Goal: Task Accomplishment & Management: Use online tool/utility

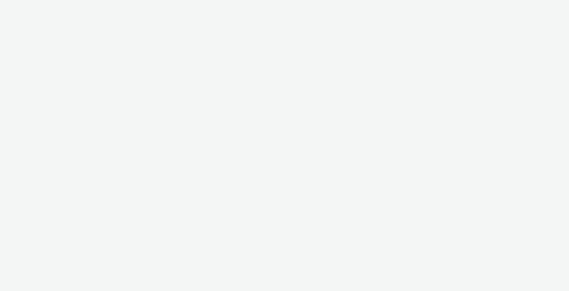
select select "c2295f28-7c96-446f-b279-53c23ee2b854"
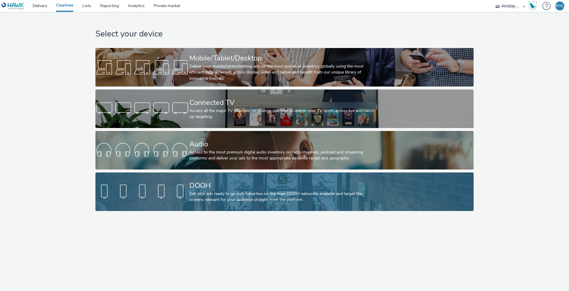
click at [184, 198] on div at bounding box center [143, 191] width 94 height 19
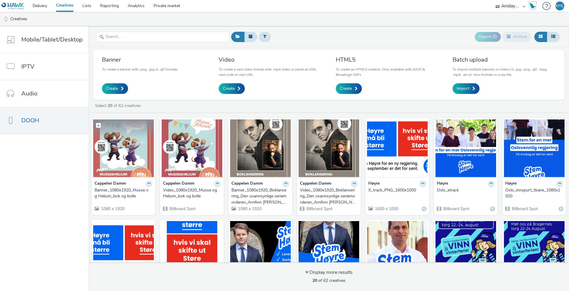
click at [119, 156] on img at bounding box center [123, 149] width 61 height 58
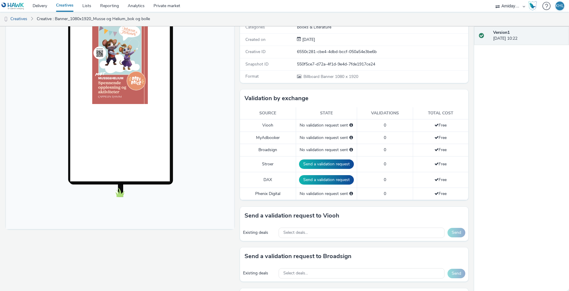
scroll to position [136, 0]
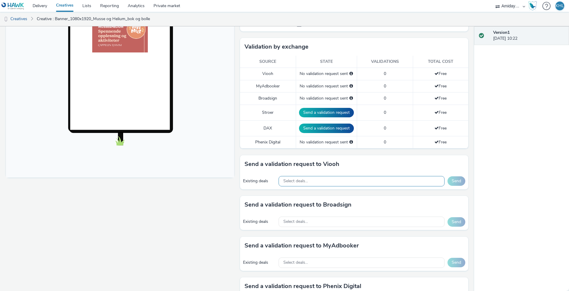
click at [302, 176] on div "Select deals..." at bounding box center [362, 181] width 166 height 10
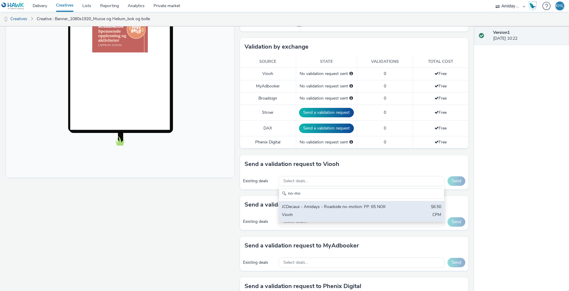
type input "no-mo"
click at [353, 201] on div "JCDecaux - Amidays - Roadside no-motion: FP: 65 NOK $6.50 Viooh CPM" at bounding box center [362, 211] width 166 height 21
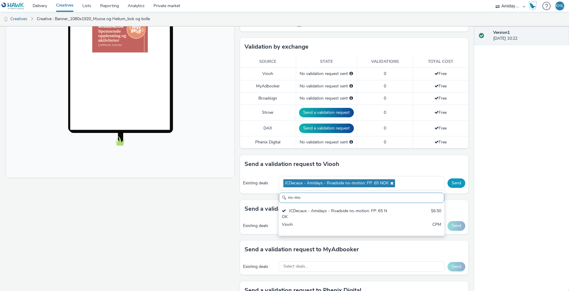
click at [454, 179] on button "Send" at bounding box center [457, 183] width 18 height 9
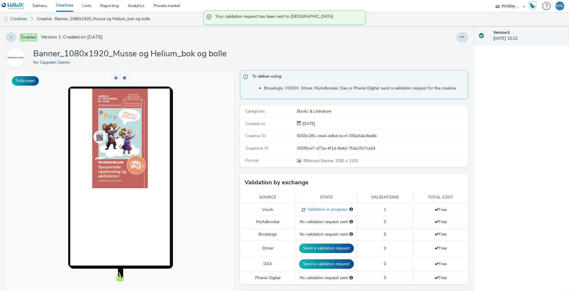
scroll to position [0, 0]
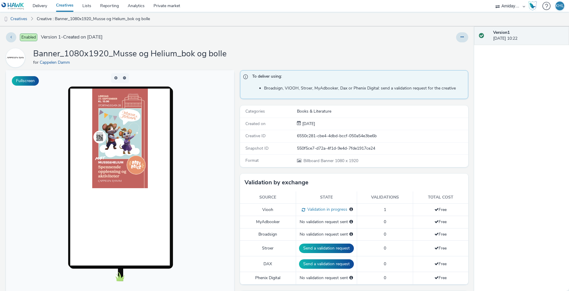
click at [66, 7] on link "Creatives" at bounding box center [65, 6] width 26 height 12
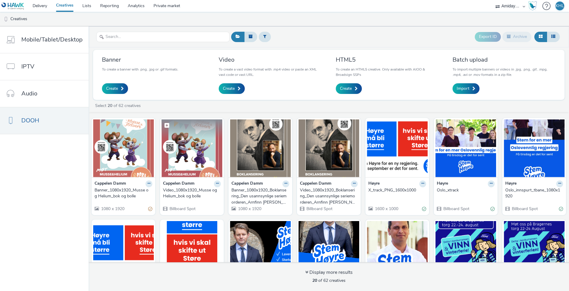
click at [190, 158] on img at bounding box center [192, 149] width 61 height 58
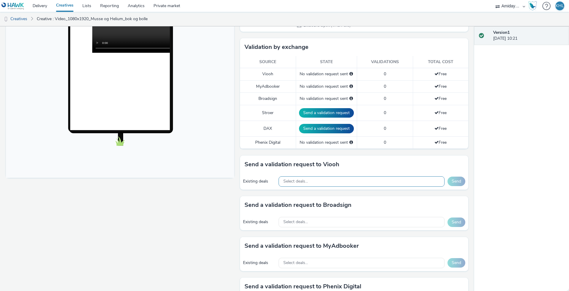
click at [344, 180] on div "Select deals..." at bounding box center [362, 181] width 166 height 10
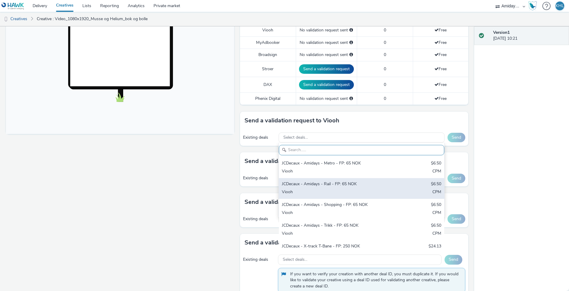
scroll to position [184, 0]
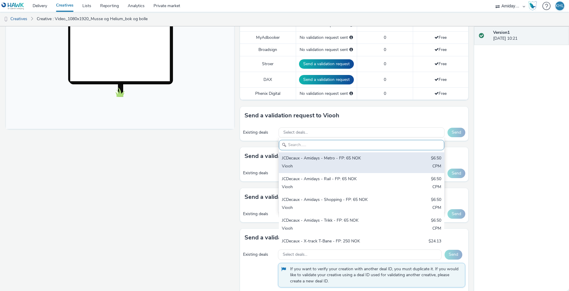
click at [343, 161] on div "JCDecaux - Amidays - Metro - FP: 65 NOK $6.50 Viooh CPM" at bounding box center [362, 162] width 166 height 21
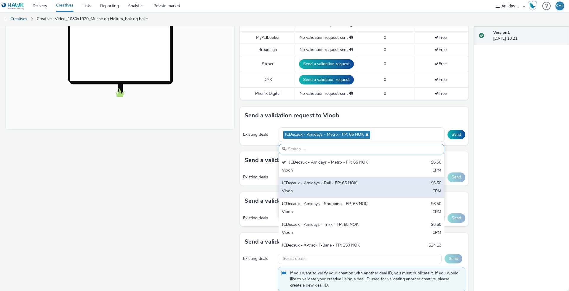
click at [339, 189] on div "Viooh" at bounding box center [334, 191] width 105 height 7
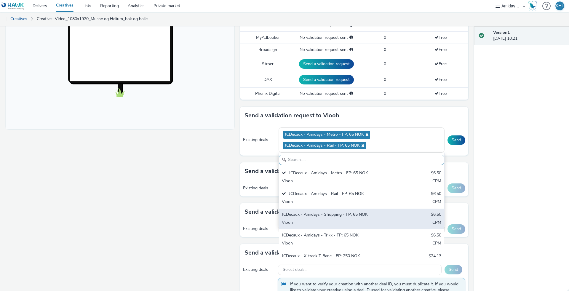
click at [341, 217] on div "JCDecaux - Amidays - Shopping - FP: 65 NOK $6.50 Viooh CPM" at bounding box center [362, 219] width 166 height 21
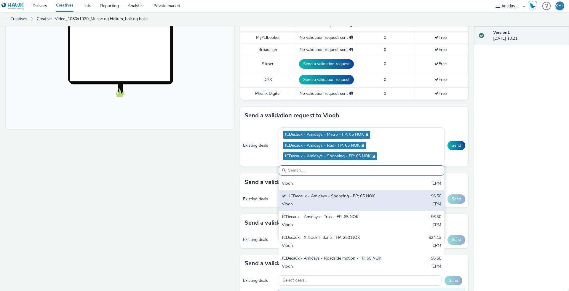
scroll to position [42, 0]
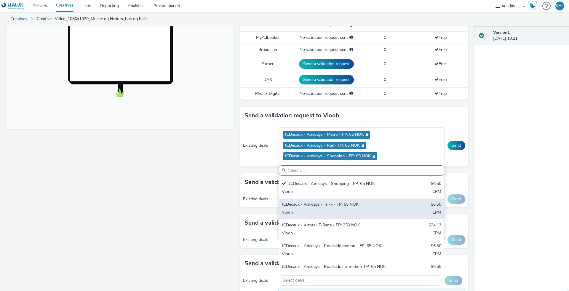
click at [328, 212] on div "Viooh" at bounding box center [334, 213] width 105 height 7
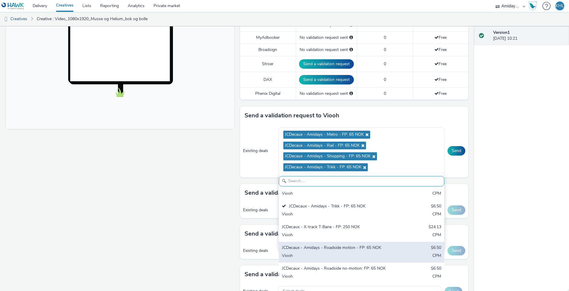
scroll to position [50, 0]
click at [341, 246] on div "JCDecaux - Amidays - Roadside motion - FP: 65 NOK" at bounding box center [334, 248] width 105 height 7
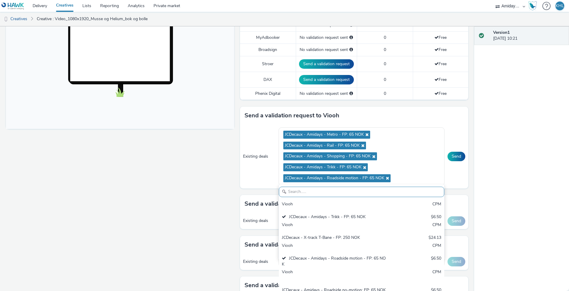
click at [212, 228] on div "Fullscreen" at bounding box center [121, 163] width 231 height 554
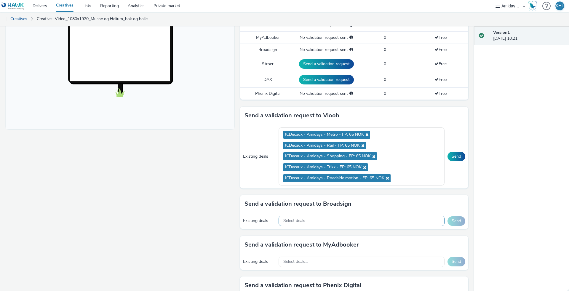
click at [308, 219] on span "Select deals..." at bounding box center [296, 221] width 25 height 5
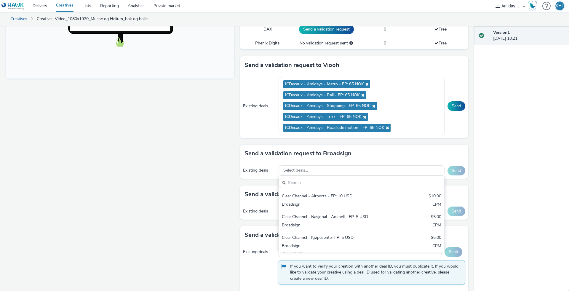
scroll to position [240, 0]
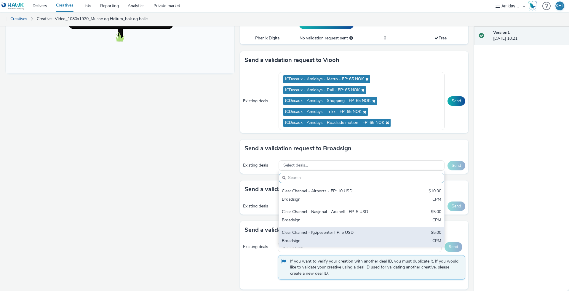
click at [352, 238] on div "Broadsign" at bounding box center [334, 241] width 105 height 7
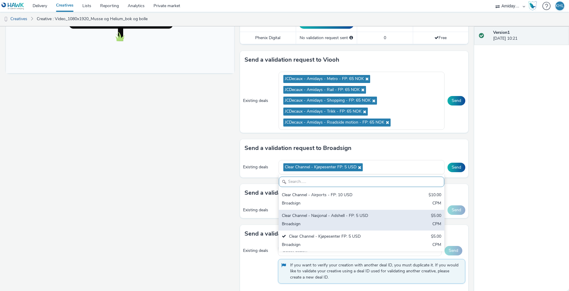
click at [352, 223] on div "Broadsign" at bounding box center [334, 224] width 105 height 7
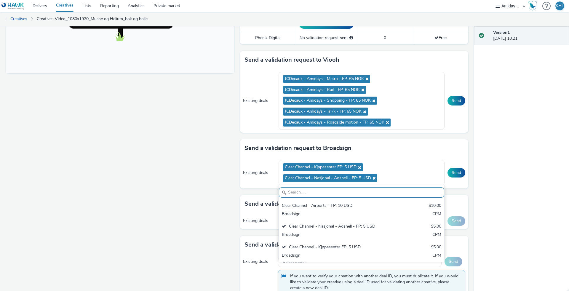
drag, startPoint x: 192, startPoint y: 191, endPoint x: 216, endPoint y: 187, distance: 24.0
click at [192, 191] on div "Fullscreen" at bounding box center [121, 114] width 231 height 569
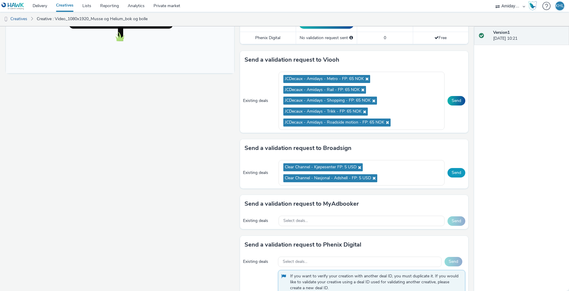
click at [456, 168] on button "Send" at bounding box center [457, 172] width 18 height 9
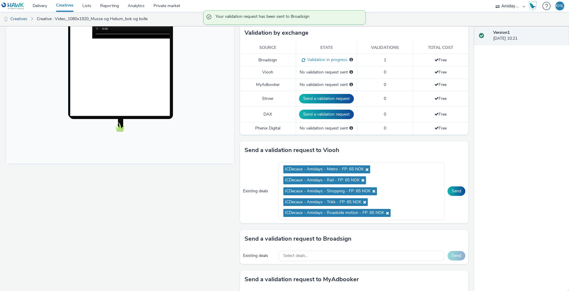
scroll to position [163, 0]
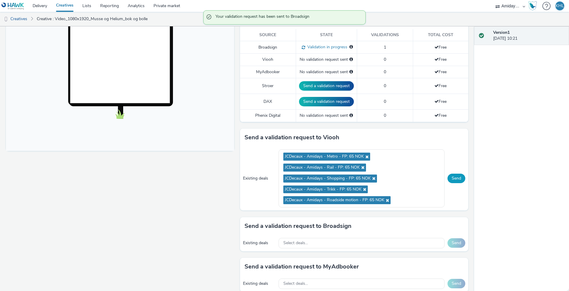
click at [456, 180] on button "Send" at bounding box center [457, 178] width 18 height 9
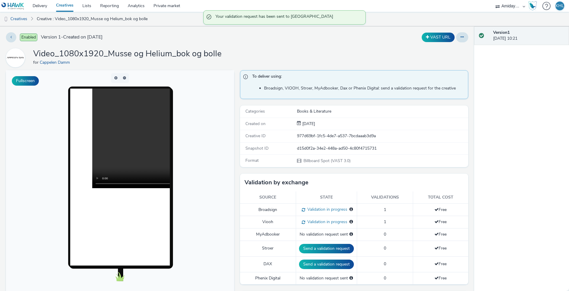
scroll to position [0, 0]
click at [40, 5] on link "Delivery" at bounding box center [39, 6] width 23 height 12
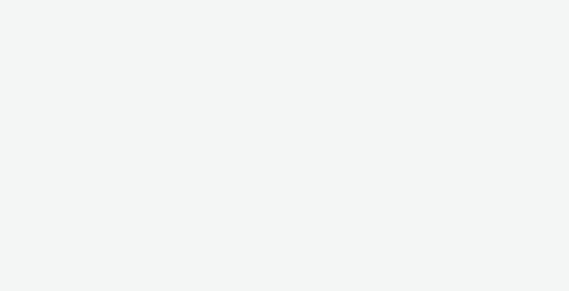
select select "c2295f28-7c96-446f-b279-53c23ee2b854"
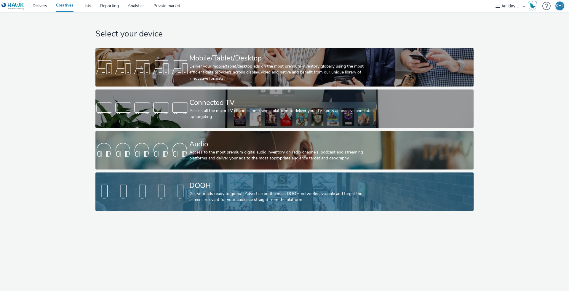
click at [265, 187] on div "DOOH" at bounding box center [284, 186] width 188 height 10
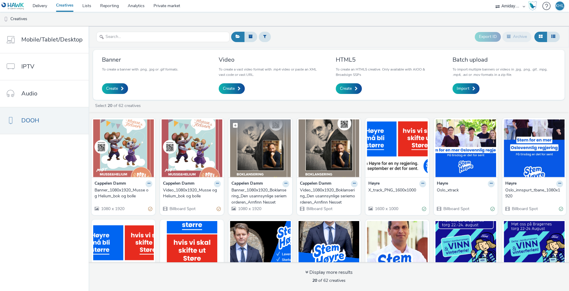
click at [272, 158] on img at bounding box center [260, 149] width 61 height 58
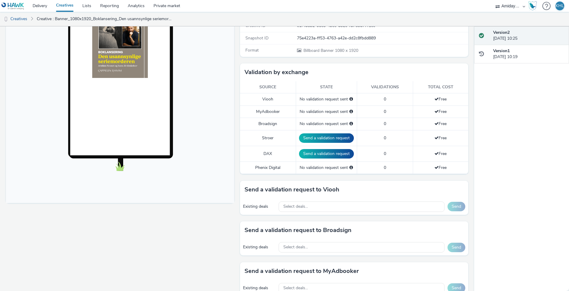
scroll to position [115, 0]
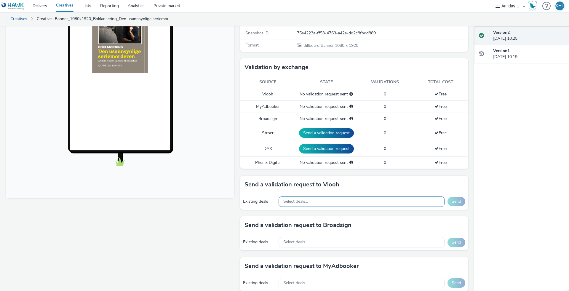
click at [314, 197] on div "Select deals..." at bounding box center [362, 202] width 166 height 10
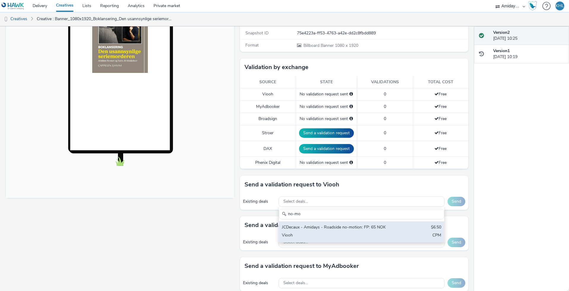
type input "no-mo"
click at [381, 231] on div "JCDecaux - Amidays - Roadside no-motion: FP: 65 NOK $6.50 Viooh CPM" at bounding box center [362, 232] width 166 height 21
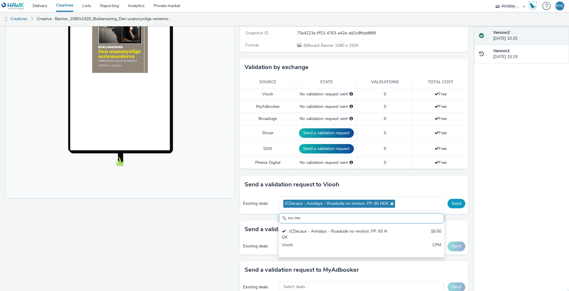
click at [461, 205] on button "Send" at bounding box center [457, 203] width 18 height 9
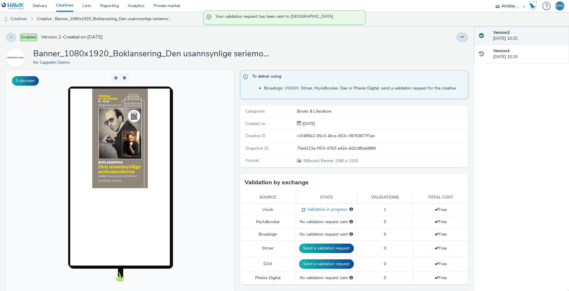
scroll to position [0, 0]
click at [68, 6] on link "Creatives" at bounding box center [65, 6] width 26 height 12
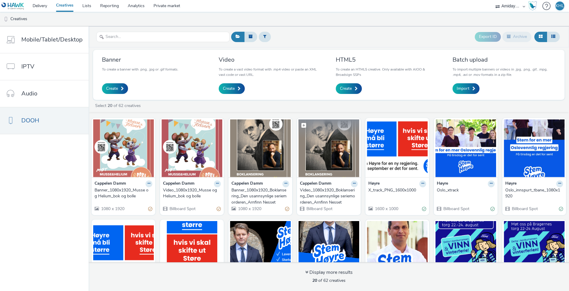
click at [327, 152] on img at bounding box center [329, 149] width 61 height 58
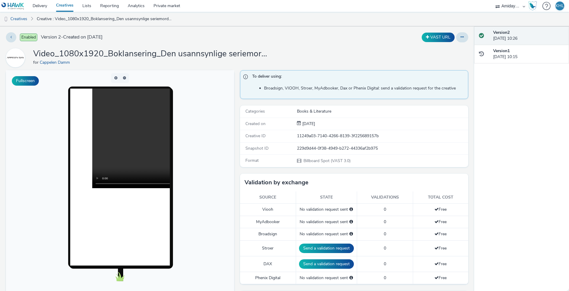
click at [63, 6] on link "Creatives" at bounding box center [65, 6] width 26 height 12
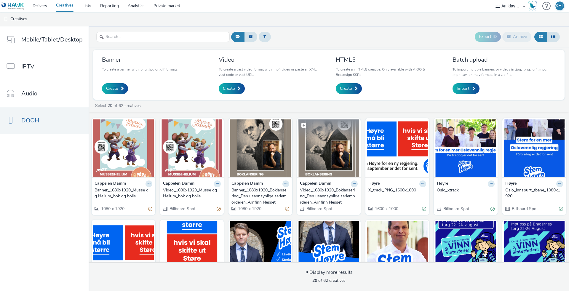
click at [324, 160] on img at bounding box center [329, 149] width 61 height 58
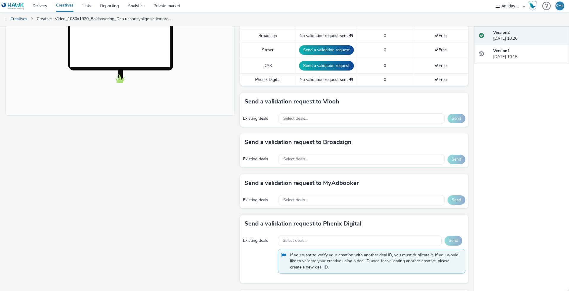
scroll to position [152, 0]
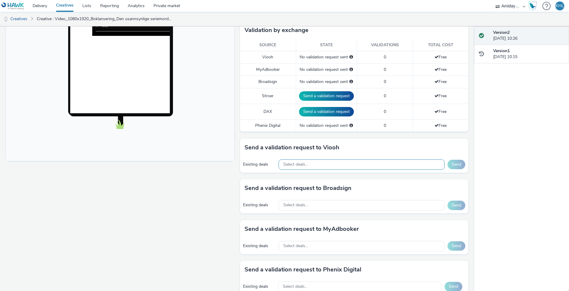
click at [321, 163] on div "Select deals..." at bounding box center [362, 165] width 166 height 10
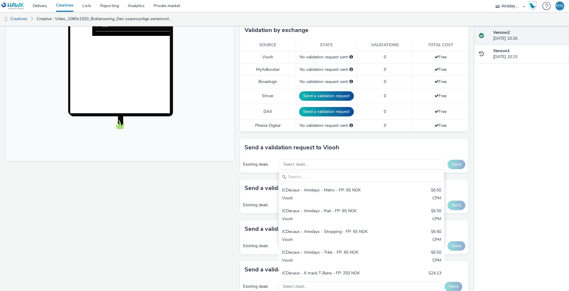
scroll to position [190, 0]
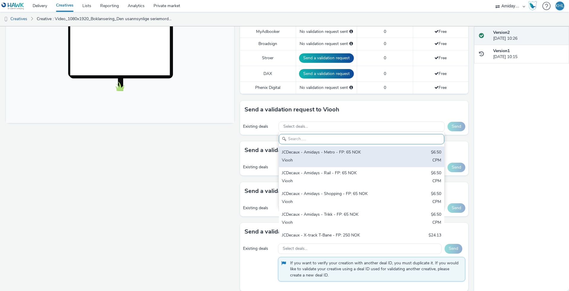
click at [364, 160] on div "Viooh" at bounding box center [334, 160] width 105 height 7
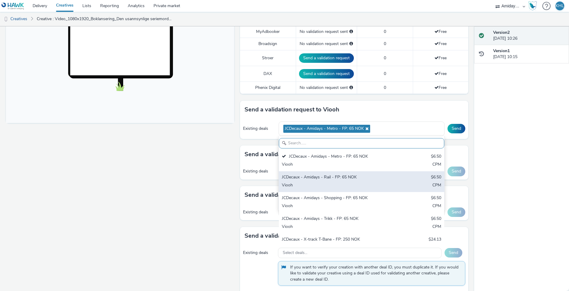
click at [353, 183] on div "Viooh" at bounding box center [334, 185] width 105 height 7
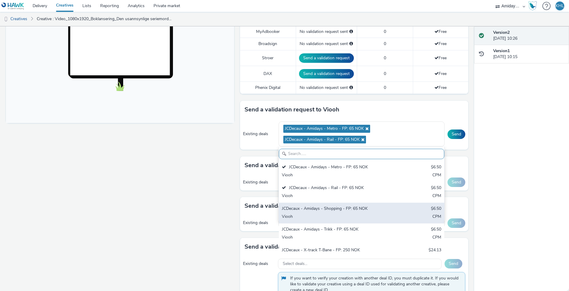
click at [344, 209] on div "JCDecaux - Amidays - Shopping - FP: 65 NOK" at bounding box center [334, 209] width 105 height 7
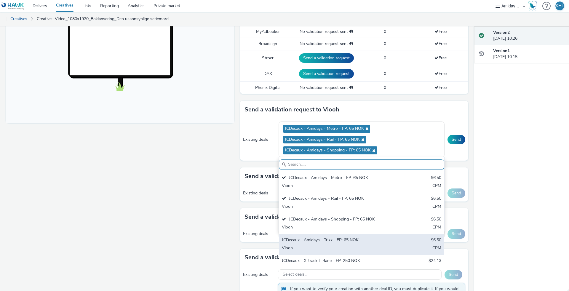
click at [345, 238] on div "JCDecaux - Amidays - Trikk - FP: 65 NOK" at bounding box center [334, 240] width 105 height 7
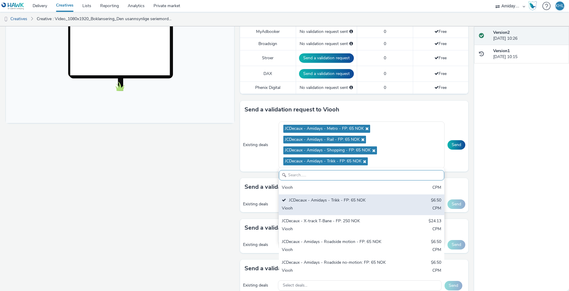
scroll to position [50, 0]
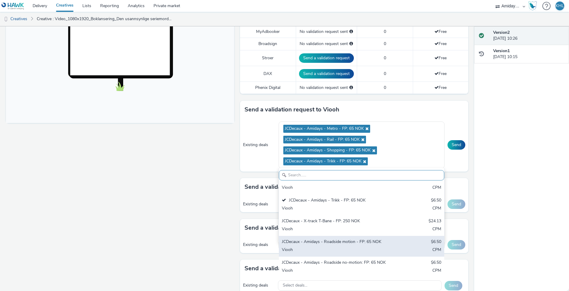
click at [348, 248] on div "Viooh" at bounding box center [334, 250] width 105 height 7
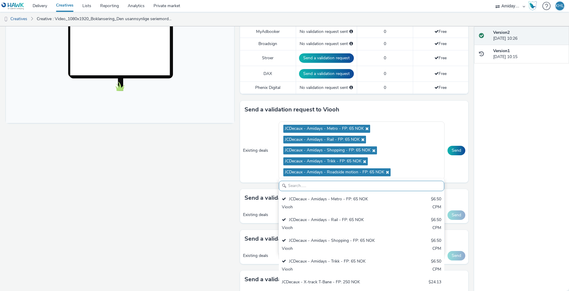
scroll to position [0, 0]
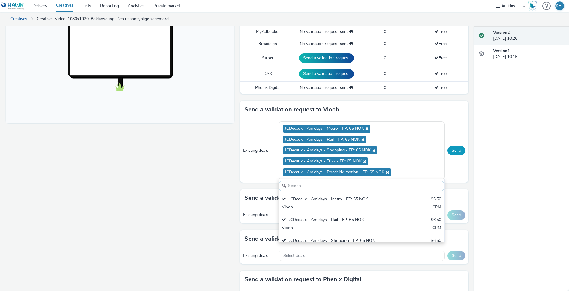
click at [457, 152] on button "Send" at bounding box center [457, 150] width 18 height 9
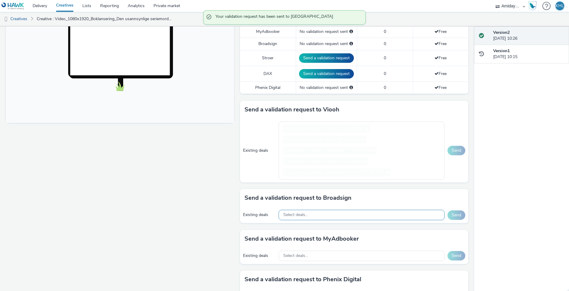
click at [342, 216] on div "Select deals..." at bounding box center [362, 215] width 166 height 10
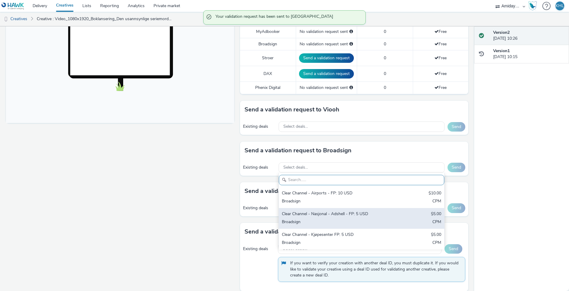
click at [340, 219] on div "Broadsign" at bounding box center [334, 222] width 105 height 7
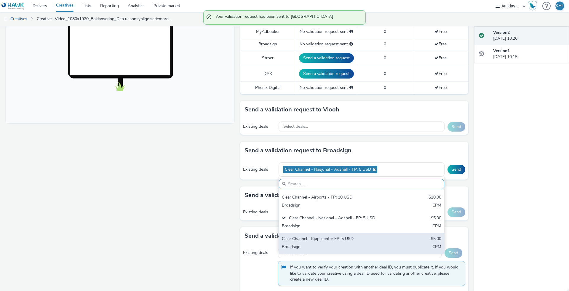
click at [329, 242] on div "Clear Channel - Kjøpesenter FP: 5 USD $5.00 Broadsign CPM" at bounding box center [362, 243] width 166 height 21
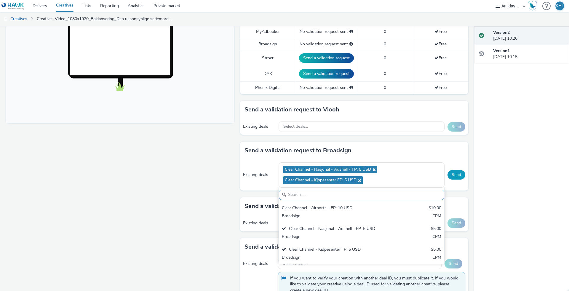
click at [460, 173] on button "Send" at bounding box center [457, 174] width 18 height 9
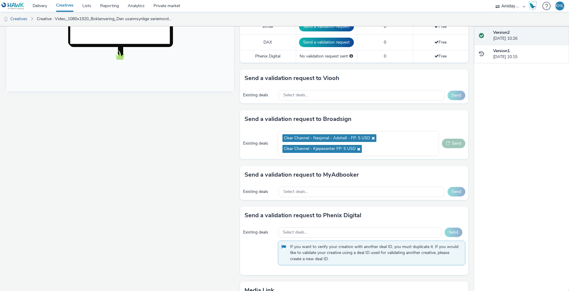
scroll to position [223, 0]
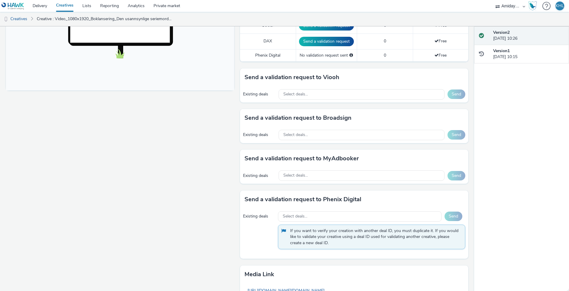
click at [201, 164] on div "Fullscreen" at bounding box center [121, 100] width 231 height 507
